Goal: Find specific page/section: Find specific page/section

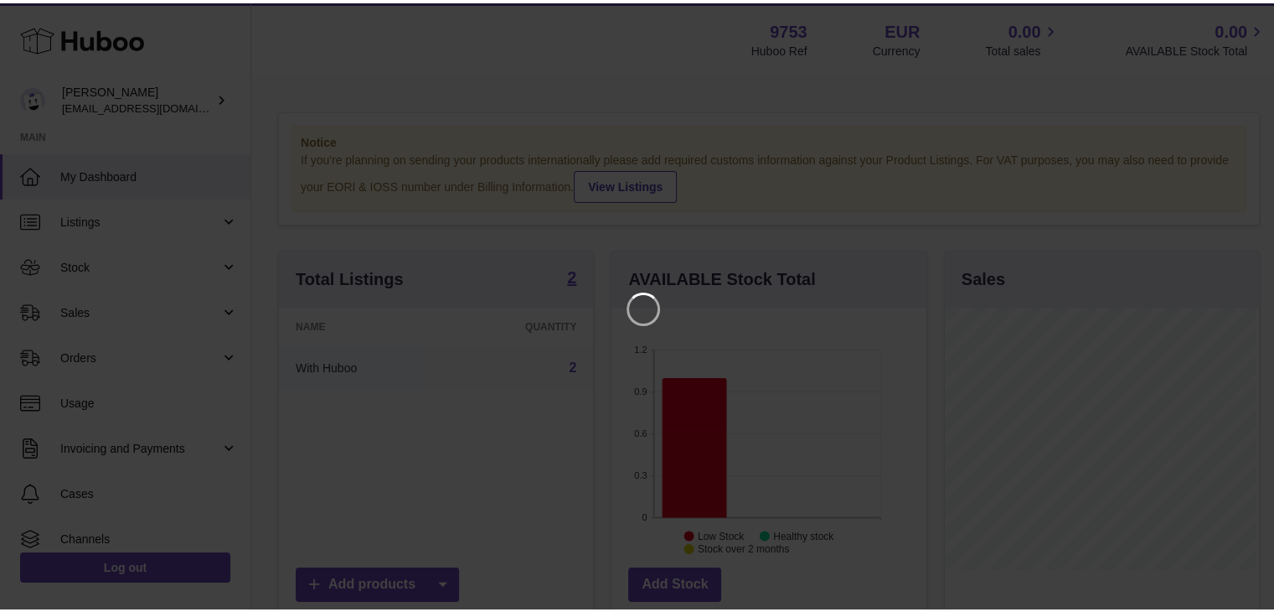
scroll to position [261, 314]
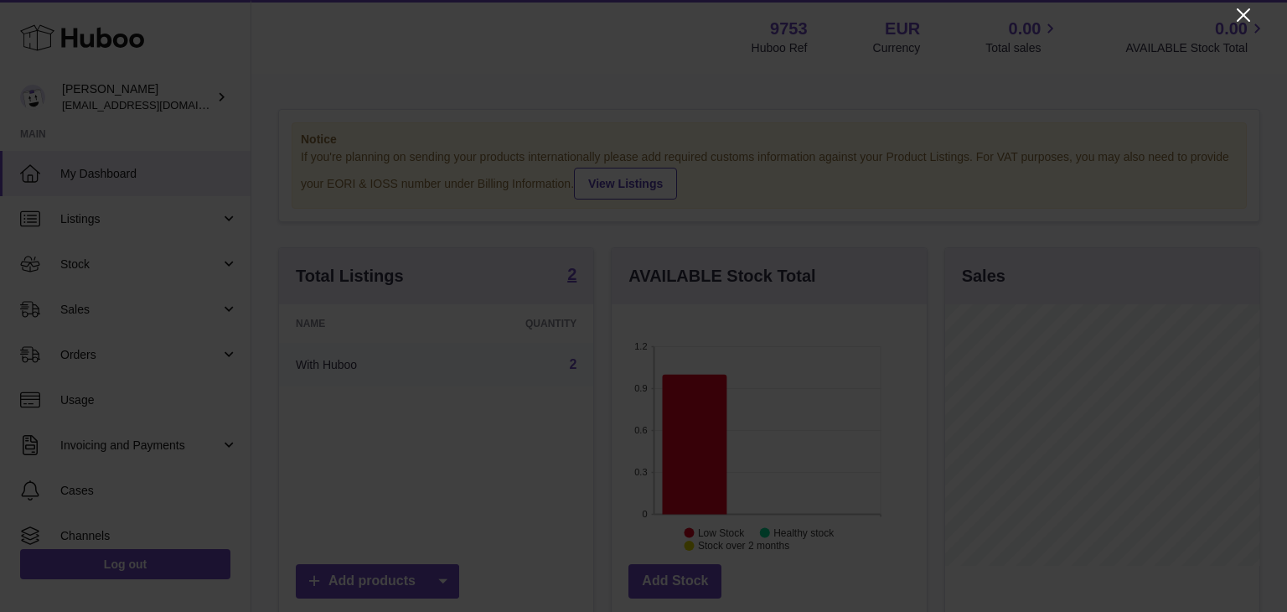
click at [1245, 10] on icon "Close" at bounding box center [1243, 15] width 20 height 20
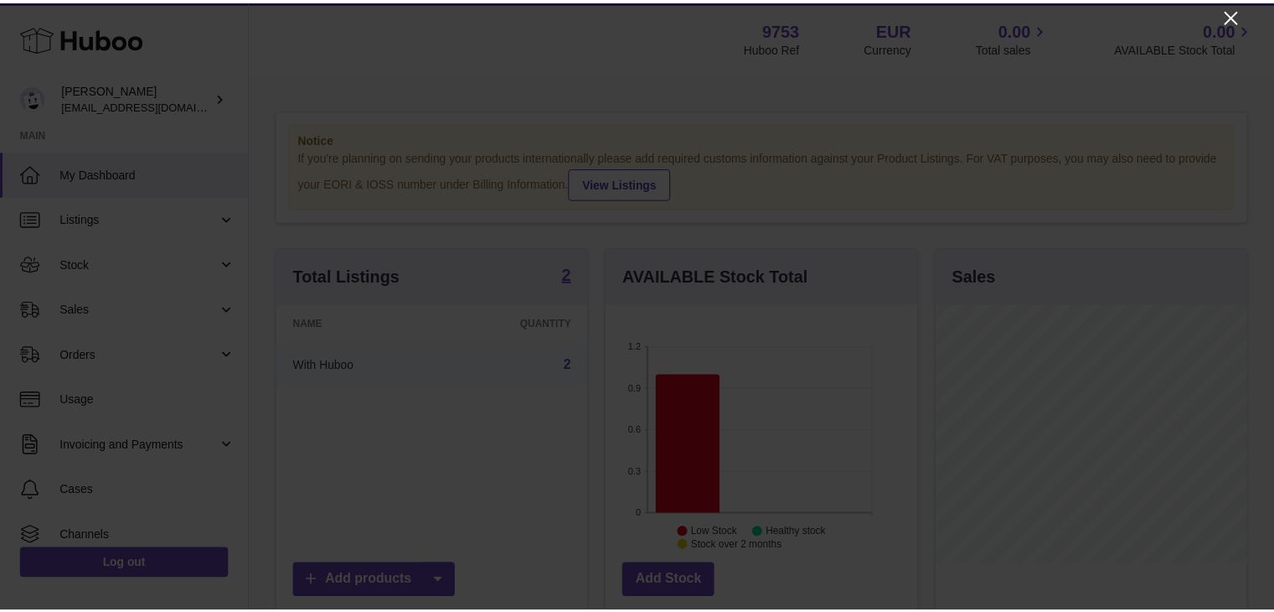
scroll to position [837547, 837498]
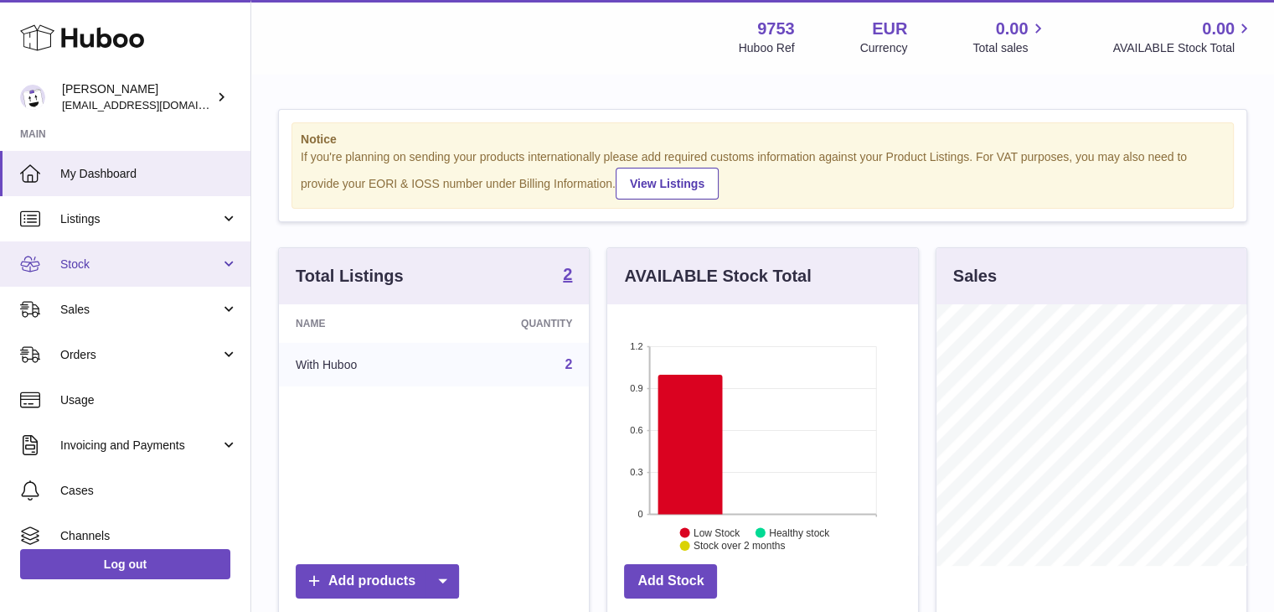
click at [113, 258] on span "Stock" at bounding box center [140, 264] width 160 height 16
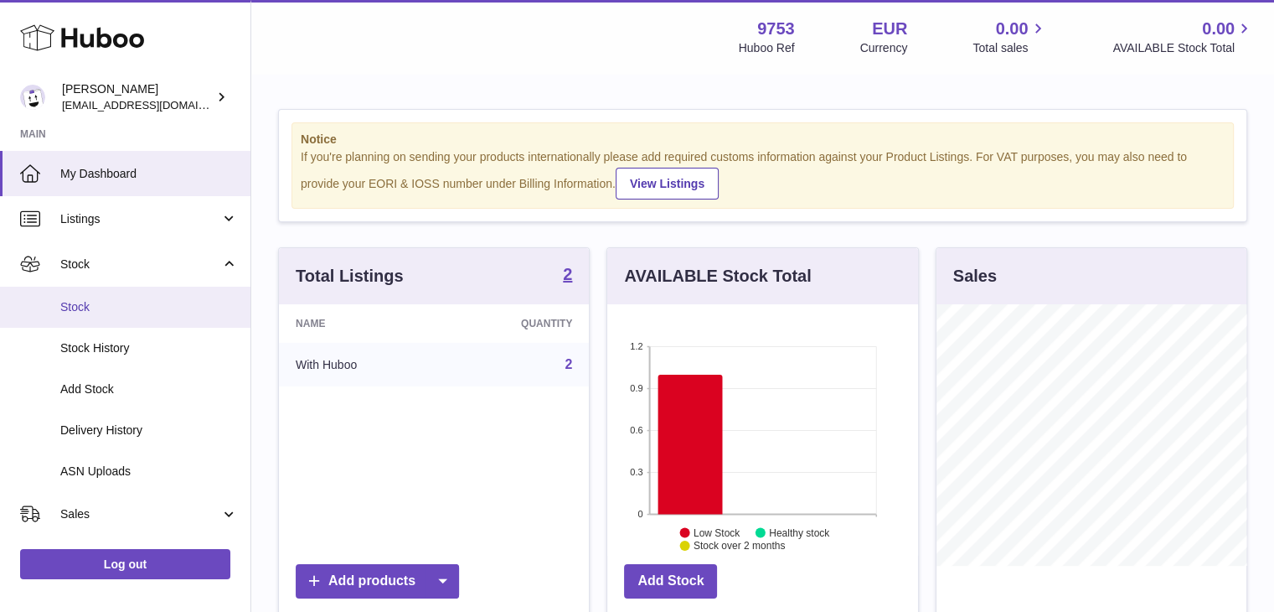
click at [116, 320] on link "Stock" at bounding box center [125, 307] width 251 height 41
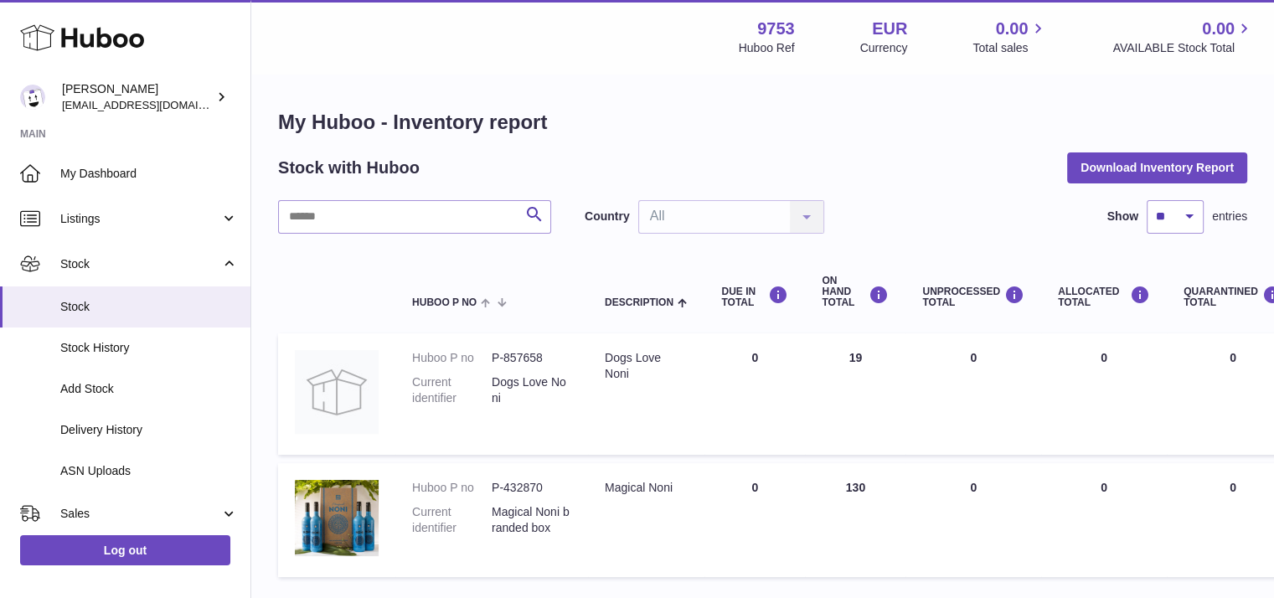
scroll to position [42, 0]
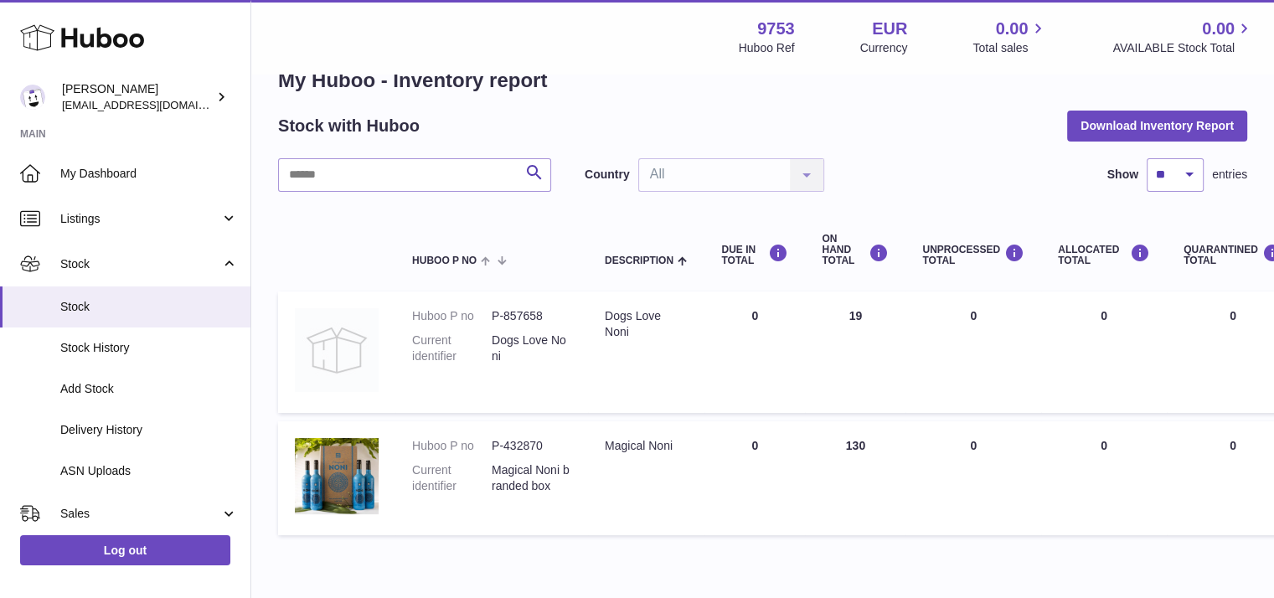
click at [315, 349] on img at bounding box center [337, 350] width 84 height 84
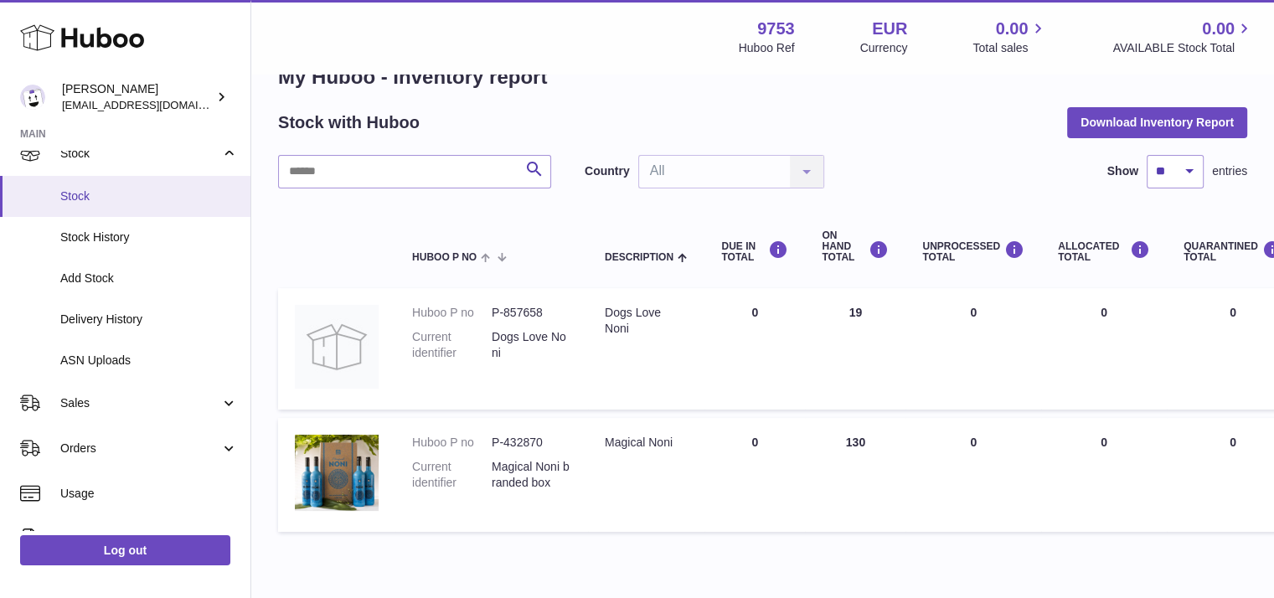
scroll to position [308, 0]
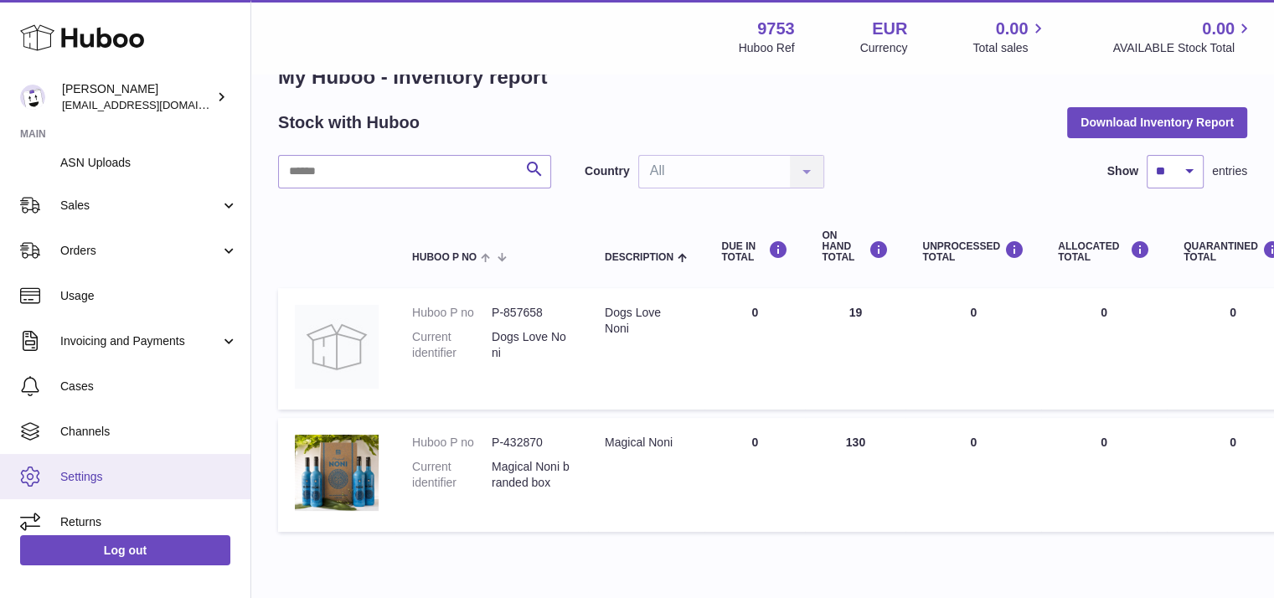
click at [91, 470] on span "Settings" at bounding box center [149, 477] width 178 height 16
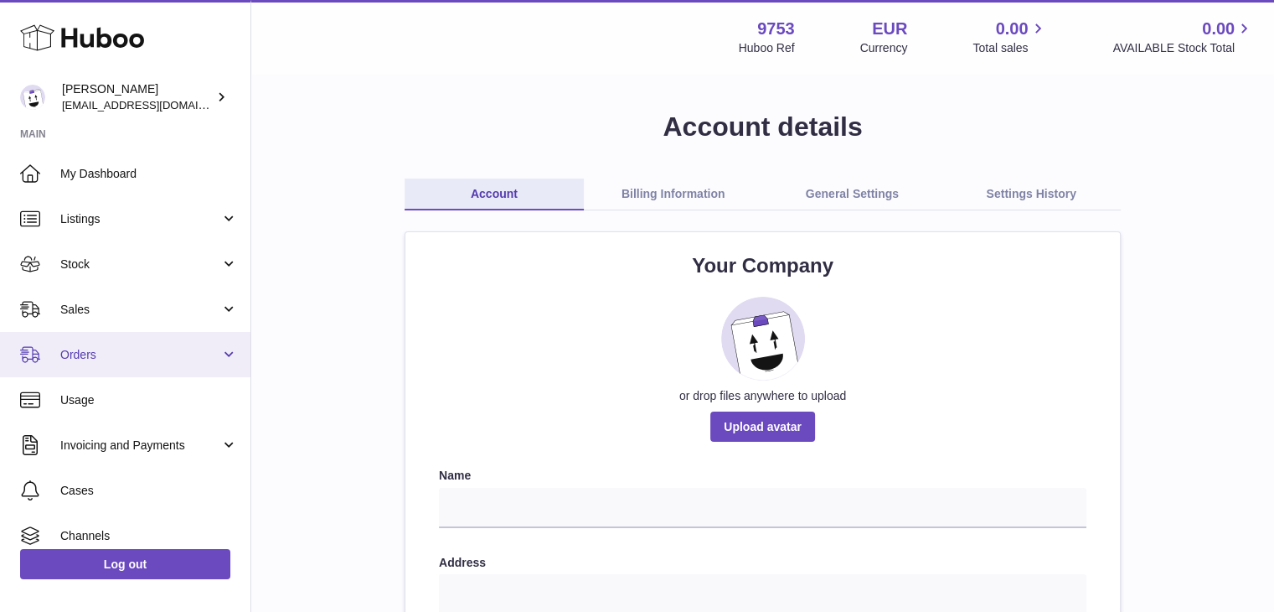
scroll to position [104, 0]
